Goal: Transaction & Acquisition: Subscribe to service/newsletter

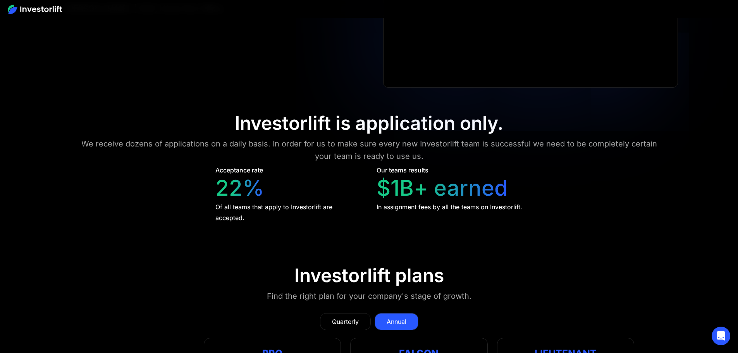
scroll to position [3607, 0]
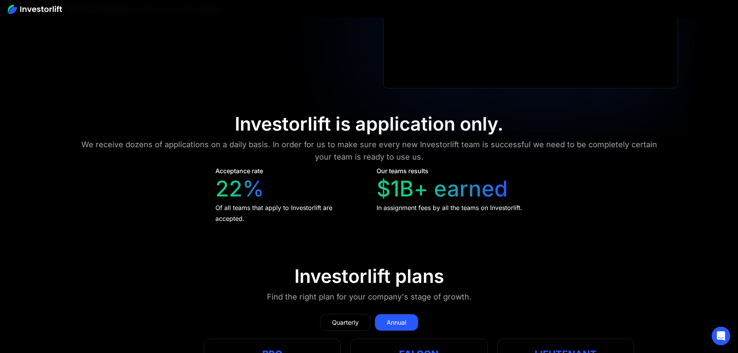
drag, startPoint x: 103, startPoint y: 168, endPoint x: 138, endPoint y: 167, distance: 35.3
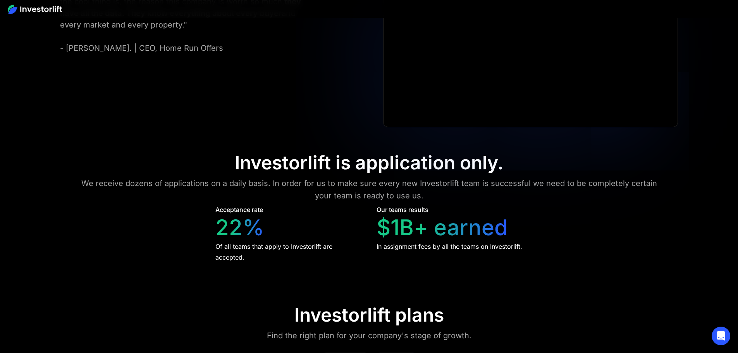
drag, startPoint x: 261, startPoint y: 146, endPoint x: 335, endPoint y: 137, distance: 74.5
drag, startPoint x: 105, startPoint y: 241, endPoint x: 168, endPoint y: 236, distance: 62.9
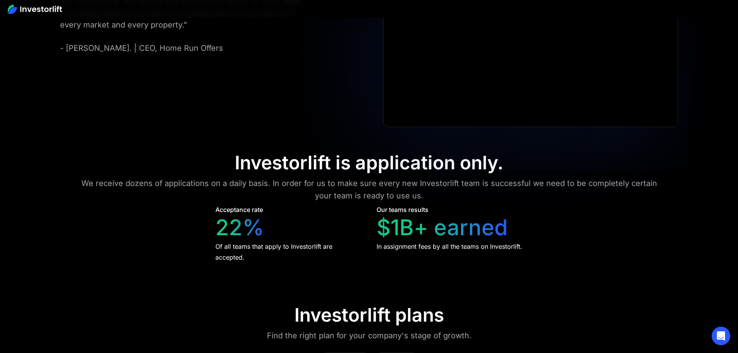
drag, startPoint x: 583, startPoint y: 64, endPoint x: 551, endPoint y: 62, distance: 32.2
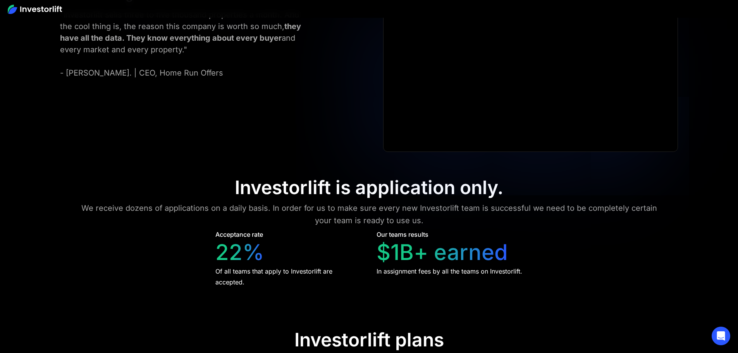
scroll to position [3530, 0]
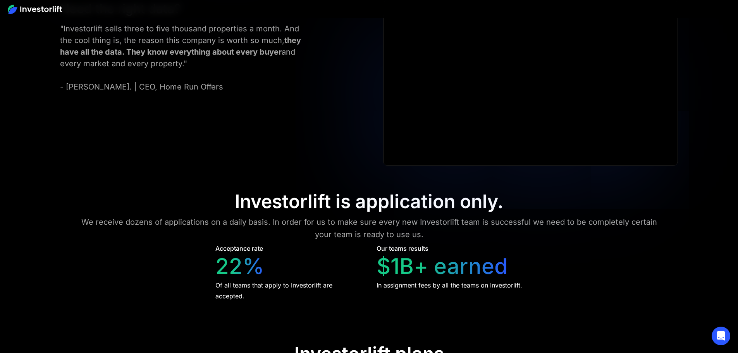
drag, startPoint x: 256, startPoint y: 101, endPoint x: 323, endPoint y: 103, distance: 67.0
drag, startPoint x: 265, startPoint y: 103, endPoint x: 309, endPoint y: 101, distance: 43.4
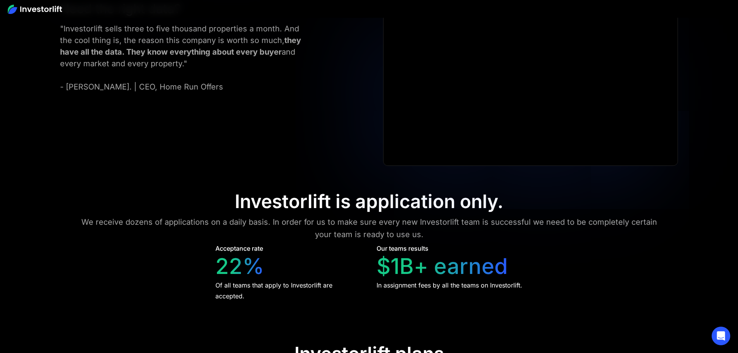
drag, startPoint x: 277, startPoint y: 184, endPoint x: 290, endPoint y: 184, distance: 13.2
drag, startPoint x: 543, startPoint y: 101, endPoint x: 625, endPoint y: 110, distance: 81.9
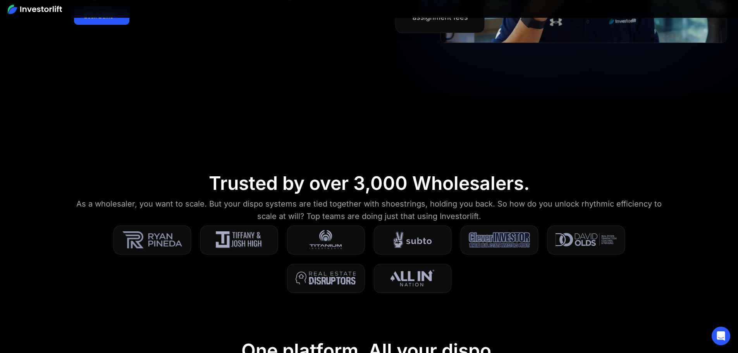
scroll to position [310, 0]
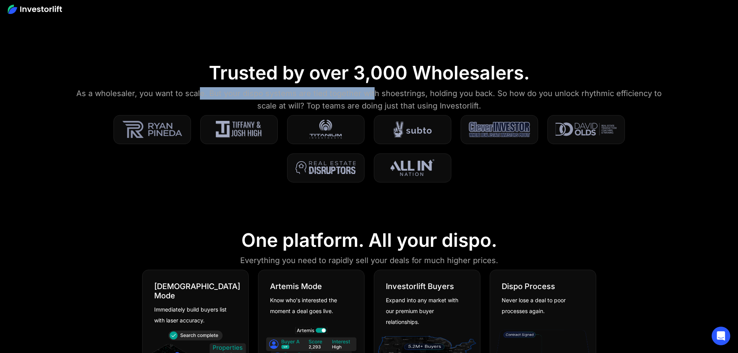
drag, startPoint x: 237, startPoint y: 92, endPoint x: 439, endPoint y: 96, distance: 201.9
click at [439, 96] on div "As a wholesaler, you want to scale. But your dispo systems are tied together wi…" at bounding box center [369, 99] width 590 height 25
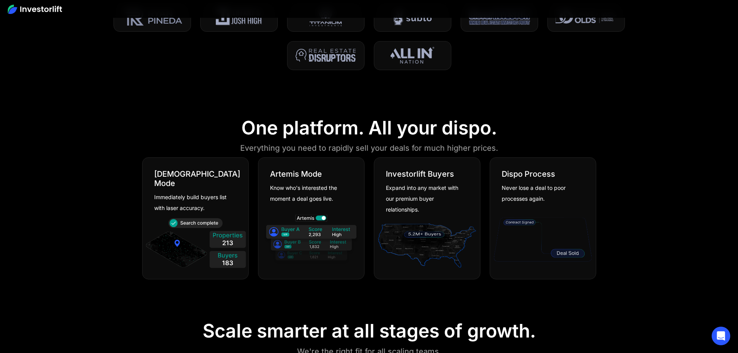
scroll to position [426, 0]
